Goal: Information Seeking & Learning: Learn about a topic

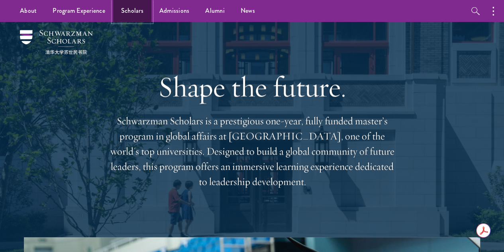
click at [135, 12] on link "Scholars" at bounding box center [132, 11] width 38 height 22
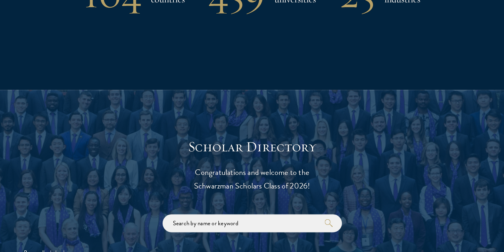
scroll to position [770, 0]
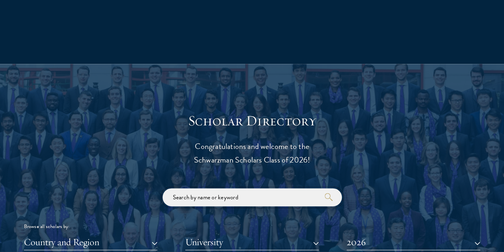
click at [230, 188] on input "search" at bounding box center [252, 197] width 179 height 18
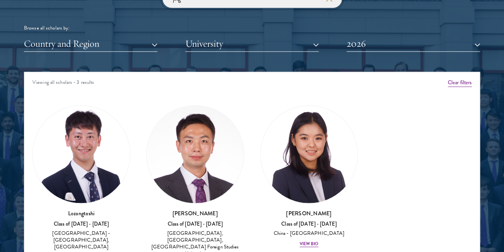
scroll to position [969, 0]
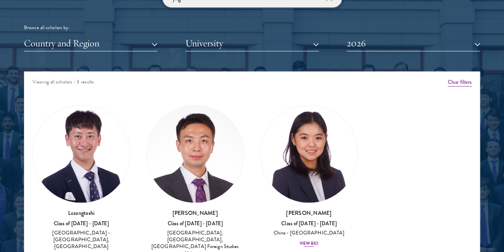
type input "jing"
click at [261, 127] on img at bounding box center [309, 153] width 97 height 97
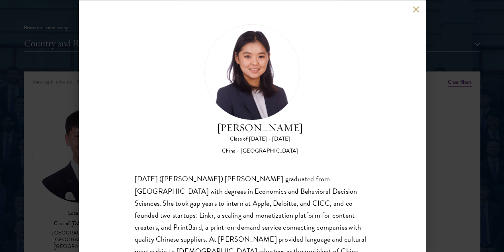
scroll to position [54, 0]
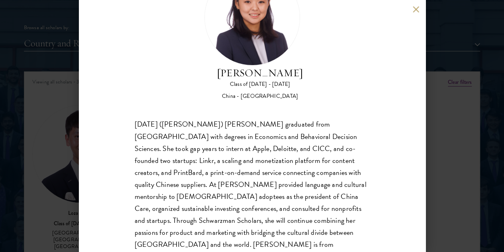
click at [224, 126] on div "[DATE] ([PERSON_NAME]) [PERSON_NAME] graduated from [GEOGRAPHIC_DATA] with degr…" at bounding box center [252, 190] width 235 height 144
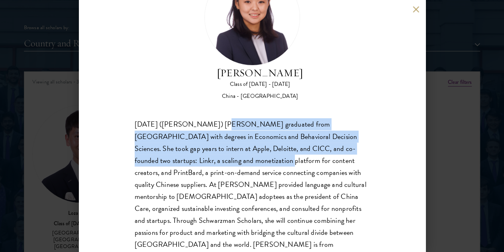
drag, startPoint x: 224, startPoint y: 126, endPoint x: 225, endPoint y: 91, distance: 35.5
click at [225, 118] on div "[DATE] ([PERSON_NAME]) [PERSON_NAME] graduated from [GEOGRAPHIC_DATA] with degr…" at bounding box center [252, 190] width 235 height 144
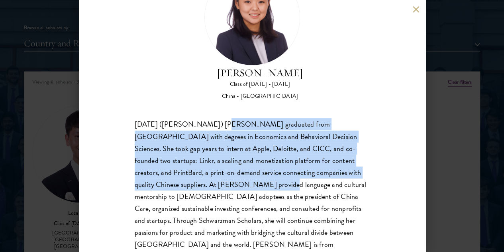
drag, startPoint x: 225, startPoint y: 91, endPoint x: 220, endPoint y: 158, distance: 67.6
click at [220, 158] on div "[DATE] ([PERSON_NAME]) [PERSON_NAME] graduated from [GEOGRAPHIC_DATA] with degr…" at bounding box center [252, 190] width 235 height 144
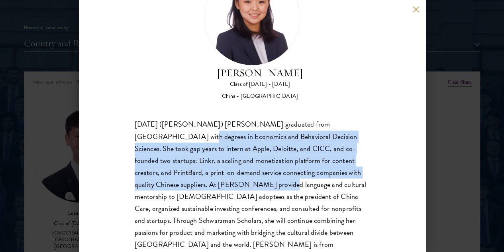
drag, startPoint x: 220, startPoint y: 158, endPoint x: 127, endPoint y: 107, distance: 105.9
click at [127, 107] on div "[PERSON_NAME] Class of [DATE] - [DATE] [GEOGRAPHIC_DATA] - [GEOGRAPHIC_DATA] [D…" at bounding box center [252, 126] width 347 height 252
drag, startPoint x: 127, startPoint y: 107, endPoint x: 216, endPoint y: 160, distance: 103.3
click at [216, 160] on div "[PERSON_NAME] Class of [DATE] - [DATE] [GEOGRAPHIC_DATA] - [GEOGRAPHIC_DATA] [D…" at bounding box center [252, 126] width 347 height 252
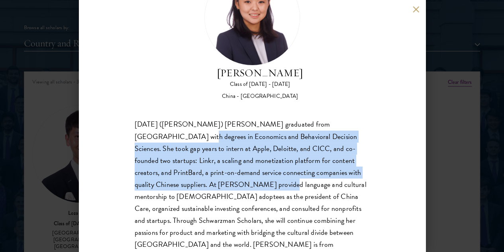
click at [216, 160] on div "[DATE] ([PERSON_NAME]) [PERSON_NAME] graduated from [GEOGRAPHIC_DATA] with degr…" at bounding box center [252, 190] width 235 height 144
drag, startPoint x: 216, startPoint y: 160, endPoint x: 146, endPoint y: 102, distance: 90.7
click at [146, 118] on div "[DATE] ([PERSON_NAME]) [PERSON_NAME] graduated from [GEOGRAPHIC_DATA] with degr…" at bounding box center [252, 190] width 235 height 144
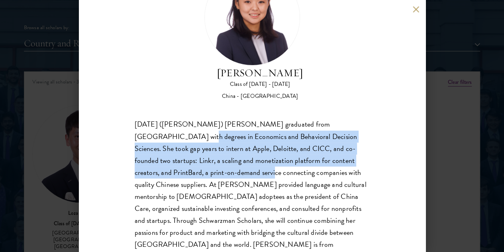
drag, startPoint x: 146, startPoint y: 102, endPoint x: 222, endPoint y: 158, distance: 94.7
click at [222, 158] on div "[DATE] ([PERSON_NAME]) [PERSON_NAME] graduated from [GEOGRAPHIC_DATA] with degr…" at bounding box center [252, 190] width 235 height 144
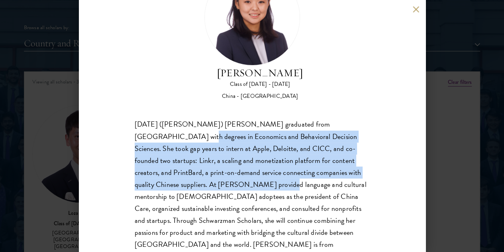
click at [222, 158] on div "[DATE] ([PERSON_NAME]) [PERSON_NAME] graduated from [GEOGRAPHIC_DATA] with degr…" at bounding box center [252, 190] width 235 height 144
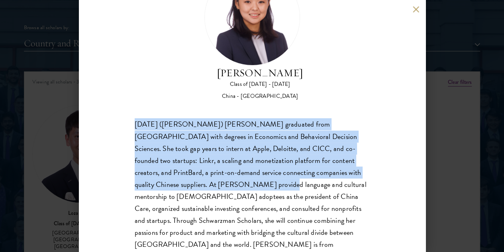
drag, startPoint x: 222, startPoint y: 158, endPoint x: 145, endPoint y: 91, distance: 102.0
click at [145, 118] on div "[DATE] ([PERSON_NAME]) [PERSON_NAME] graduated from [GEOGRAPHIC_DATA] with degr…" at bounding box center [252, 190] width 235 height 144
drag, startPoint x: 145, startPoint y: 91, endPoint x: 221, endPoint y: 150, distance: 95.9
click at [221, 150] on div "[DATE] ([PERSON_NAME]) [PERSON_NAME] graduated from [GEOGRAPHIC_DATA] with degr…" at bounding box center [252, 190] width 235 height 144
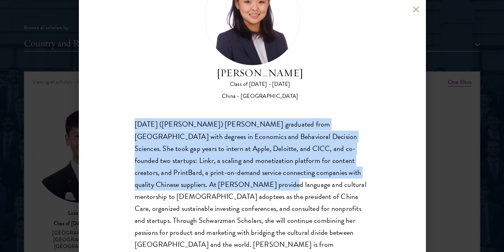
click at [221, 150] on div "[DATE] ([PERSON_NAME]) [PERSON_NAME] graduated from [GEOGRAPHIC_DATA] with degr…" at bounding box center [252, 190] width 235 height 144
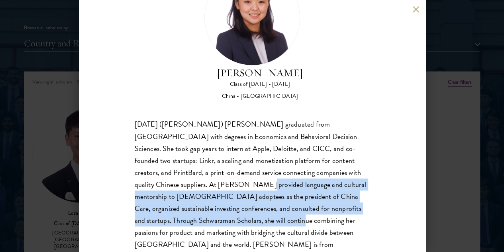
drag, startPoint x: 221, startPoint y: 150, endPoint x: 280, endPoint y: 203, distance: 79.6
click at [280, 203] on div "[DATE] ([PERSON_NAME]) [PERSON_NAME] graduated from [GEOGRAPHIC_DATA] with degr…" at bounding box center [252, 190] width 235 height 144
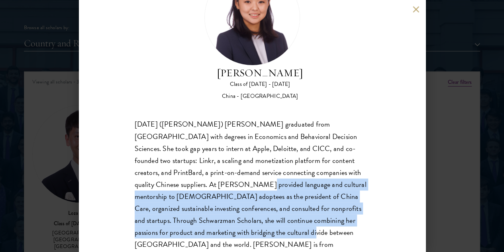
click at [280, 203] on div "[DATE] ([PERSON_NAME]) [PERSON_NAME] graduated from [GEOGRAPHIC_DATA] with degr…" at bounding box center [252, 190] width 235 height 144
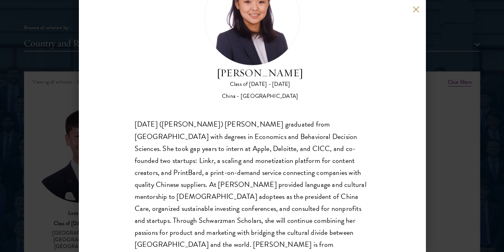
scroll to position [0, 0]
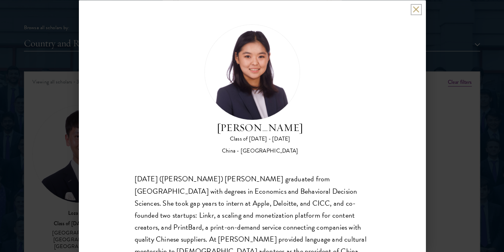
click at [413, 10] on button at bounding box center [416, 9] width 7 height 7
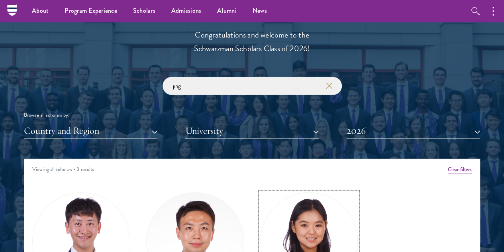
scroll to position [880, 0]
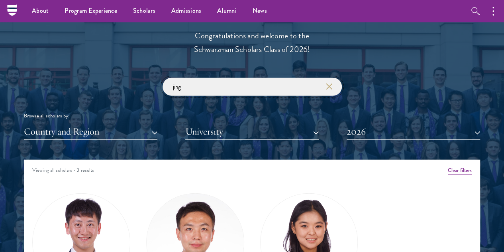
drag, startPoint x: 243, startPoint y: 74, endPoint x: 166, endPoint y: 72, distance: 77.4
click at [166, 78] on input "jing" at bounding box center [252, 87] width 179 height 18
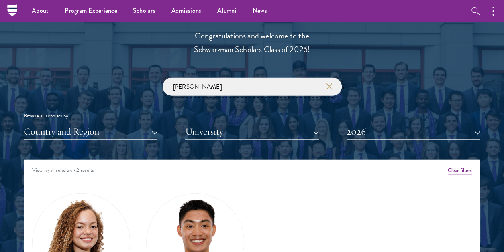
type input "[PERSON_NAME]"
click at [170, 193] on img at bounding box center [195, 241] width 97 height 97
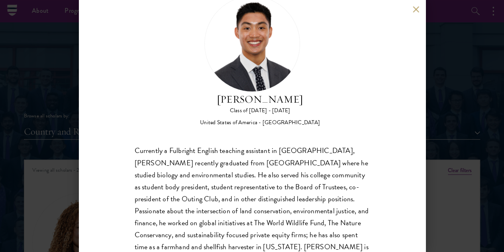
scroll to position [41, 0]
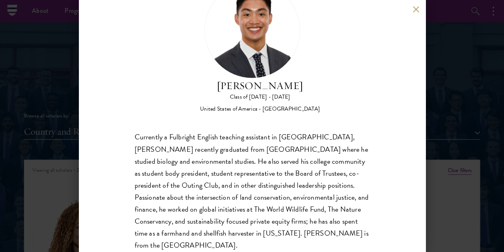
click at [213, 137] on div "Currently a Fulbright English teaching assistant in [GEOGRAPHIC_DATA], [PERSON_…" at bounding box center [252, 191] width 235 height 120
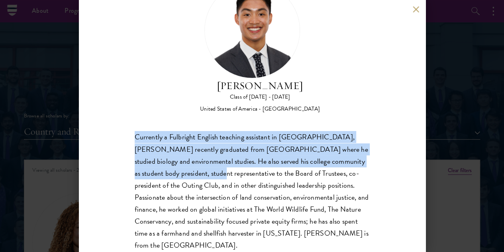
drag, startPoint x: 213, startPoint y: 137, endPoint x: 140, endPoint y: 104, distance: 79.4
click at [140, 131] on div "Currently a Fulbright English teaching assistant in [GEOGRAPHIC_DATA], [PERSON_…" at bounding box center [252, 191] width 235 height 120
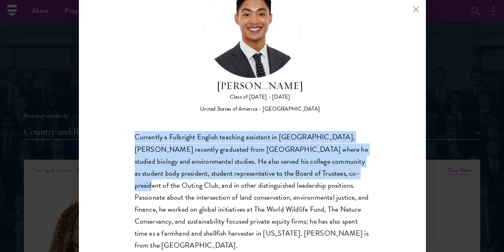
drag, startPoint x: 140, startPoint y: 104, endPoint x: 204, endPoint y: 156, distance: 82.0
click at [204, 156] on div "Currently a Fulbright English teaching assistant in [GEOGRAPHIC_DATA], [PERSON_…" at bounding box center [252, 191] width 235 height 120
drag, startPoint x: 204, startPoint y: 156, endPoint x: 120, endPoint y: 105, distance: 98.1
click at [120, 105] on div "[PERSON_NAME] Class of [DATE] - [DATE] [GEOGRAPHIC_DATA] - [GEOGRAPHIC_DATA] Cu…" at bounding box center [252, 126] width 347 height 252
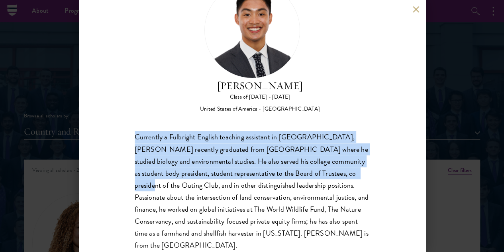
click at [120, 105] on div "[PERSON_NAME] Class of [DATE] - [DATE] [GEOGRAPHIC_DATA] - [GEOGRAPHIC_DATA] Cu…" at bounding box center [252, 126] width 347 height 252
drag, startPoint x: 120, startPoint y: 105, endPoint x: 227, endPoint y: 159, distance: 119.1
click at [227, 159] on div "[PERSON_NAME] Class of [DATE] - [DATE] [GEOGRAPHIC_DATA] - [GEOGRAPHIC_DATA] Cu…" at bounding box center [252, 126] width 347 height 252
click at [227, 159] on div "Currently a Fulbright English teaching assistant in [GEOGRAPHIC_DATA], [PERSON_…" at bounding box center [252, 191] width 235 height 120
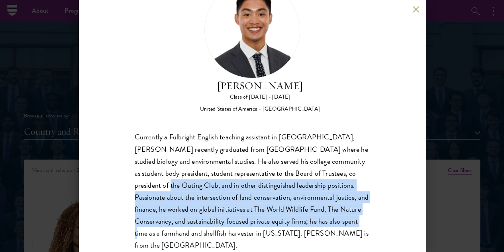
drag, startPoint x: 227, startPoint y: 159, endPoint x: 299, endPoint y: 213, distance: 90.6
click at [299, 213] on div "Currently a Fulbright English teaching assistant in [GEOGRAPHIC_DATA], [PERSON_…" at bounding box center [252, 191] width 235 height 120
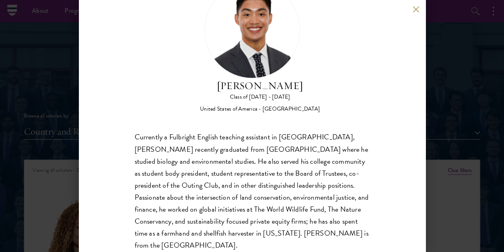
click at [288, 216] on div "Currently a Fulbright English teaching assistant in [GEOGRAPHIC_DATA], [PERSON_…" at bounding box center [252, 191] width 235 height 120
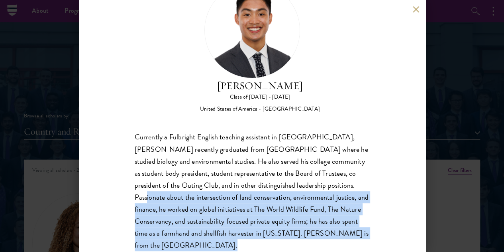
drag, startPoint x: 288, startPoint y: 216, endPoint x: 254, endPoint y: 165, distance: 60.5
click at [254, 165] on div "Currently a Fulbright English teaching assistant in [GEOGRAPHIC_DATA], [PERSON_…" at bounding box center [252, 191] width 235 height 120
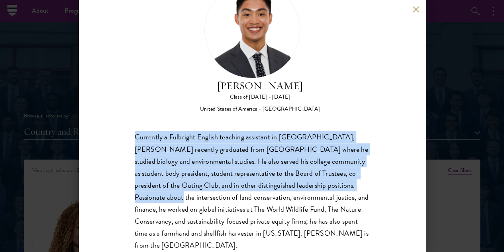
drag, startPoint x: 254, startPoint y: 165, endPoint x: 142, endPoint y: 106, distance: 127.2
click at [142, 131] on div "Currently a Fulbright English teaching assistant in [GEOGRAPHIC_DATA], [PERSON_…" at bounding box center [252, 191] width 235 height 120
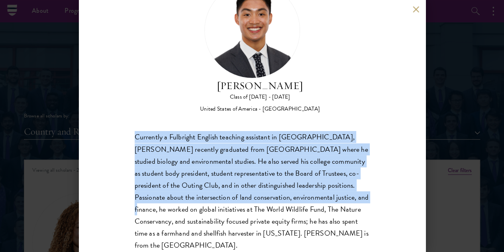
drag, startPoint x: 142, startPoint y: 106, endPoint x: 254, endPoint y: 177, distance: 133.4
click at [254, 177] on div "Currently a Fulbright English teaching assistant in [GEOGRAPHIC_DATA], [PERSON_…" at bounding box center [252, 191] width 235 height 120
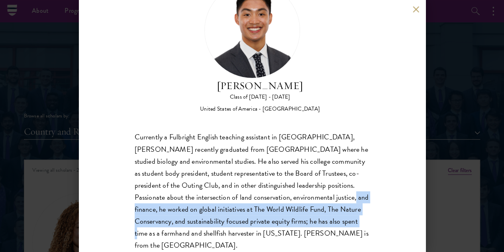
drag, startPoint x: 254, startPoint y: 177, endPoint x: 288, endPoint y: 215, distance: 50.5
click at [288, 215] on div "Currently a Fulbright English teaching assistant in [GEOGRAPHIC_DATA], [PERSON_…" at bounding box center [252, 191] width 235 height 120
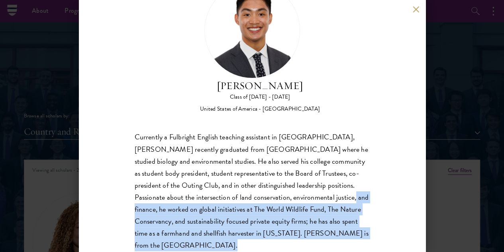
click at [288, 215] on div "Currently a Fulbright English teaching assistant in [GEOGRAPHIC_DATA], [PERSON_…" at bounding box center [252, 191] width 235 height 120
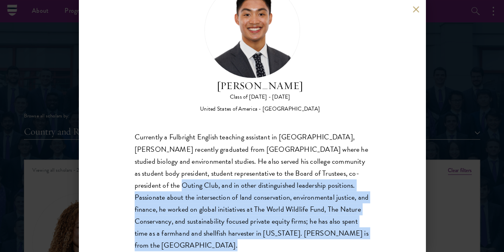
drag, startPoint x: 288, startPoint y: 215, endPoint x: 238, endPoint y: 162, distance: 72.8
click at [238, 162] on div "Currently a Fulbright English teaching assistant in [GEOGRAPHIC_DATA], [PERSON_…" at bounding box center [252, 191] width 235 height 120
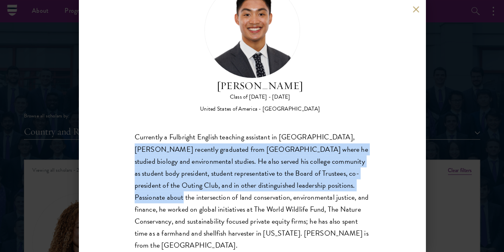
drag, startPoint x: 238, startPoint y: 162, endPoint x: 134, endPoint y: 111, distance: 116.3
click at [134, 111] on div "[PERSON_NAME] Class of [DATE] - [DATE] [GEOGRAPHIC_DATA] - [GEOGRAPHIC_DATA] Cu…" at bounding box center [252, 126] width 347 height 252
